Goal: Information Seeking & Learning: Find specific fact

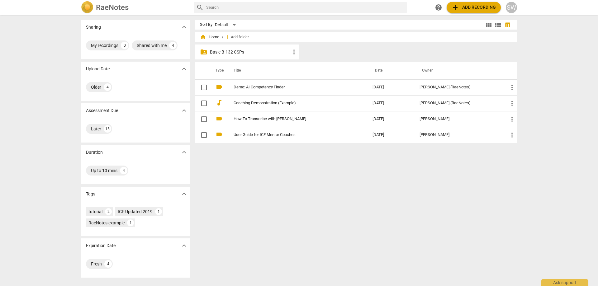
click at [238, 52] on p "Basic B-132 CSPs" at bounding box center [250, 52] width 80 height 7
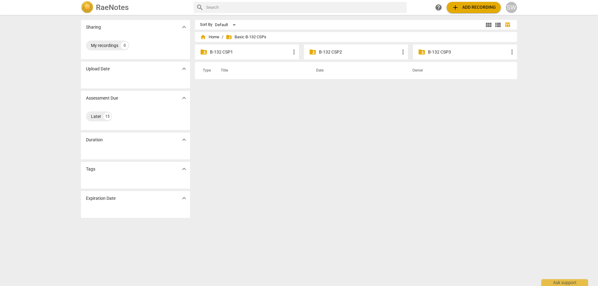
click at [337, 52] on p "B-132 CSP2" at bounding box center [359, 52] width 80 height 7
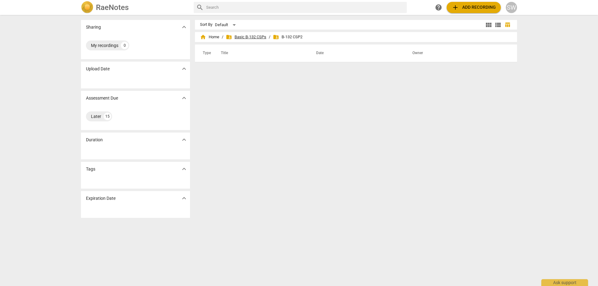
click at [240, 35] on span "folder_shared Basic B-132 CSPs" at bounding box center [246, 37] width 40 height 6
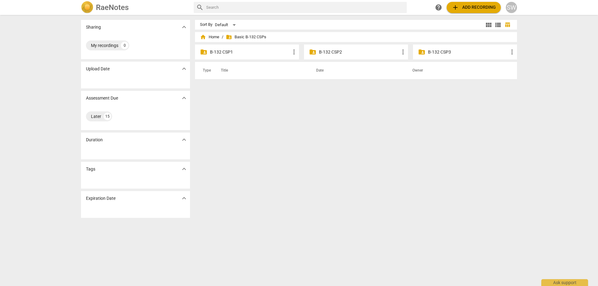
click at [230, 50] on p "B-132 CSP1" at bounding box center [250, 52] width 80 height 7
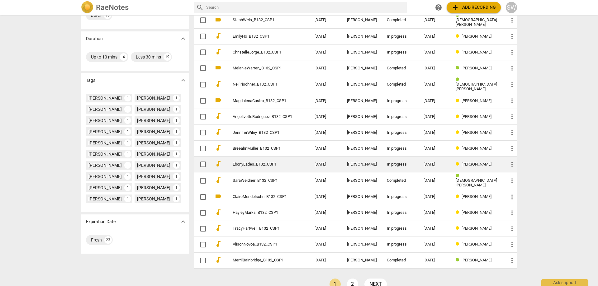
scroll to position [123, 0]
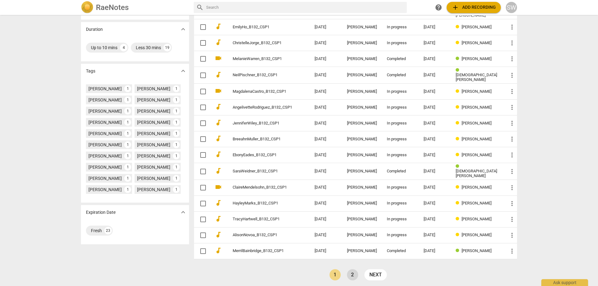
click at [354, 274] on link "2" at bounding box center [352, 274] width 11 height 11
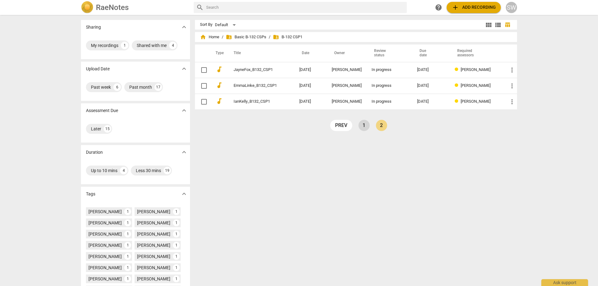
click at [360, 125] on link "1" at bounding box center [363, 125] width 11 height 11
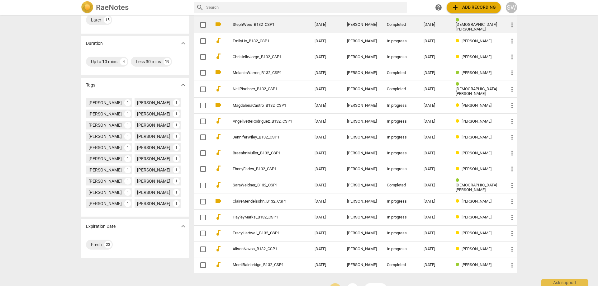
scroll to position [123, 0]
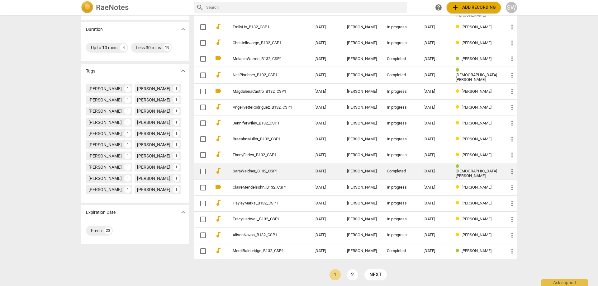
click at [288, 174] on td "SaraWeidner_B132_CSP1" at bounding box center [267, 171] width 84 height 17
